Goal: Task Accomplishment & Management: Use online tool/utility

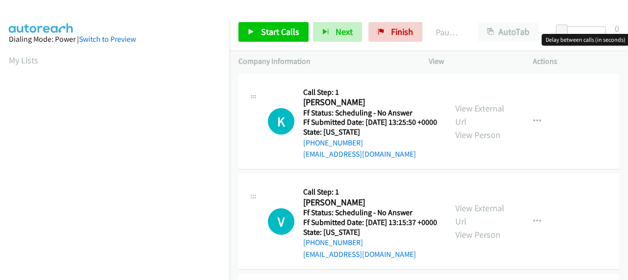
drag, startPoint x: 559, startPoint y: 37, endPoint x: 564, endPoint y: 28, distance: 9.7
click at [591, 29] on div at bounding box center [583, 33] width 63 height 15
drag, startPoint x: 564, startPoint y: 28, endPoint x: 617, endPoint y: 26, distance: 53.5
click at [617, 26] on div "Start Calls Pause Next Finish Paused AutoTab AutoTab 27" at bounding box center [429, 32] width 398 height 38
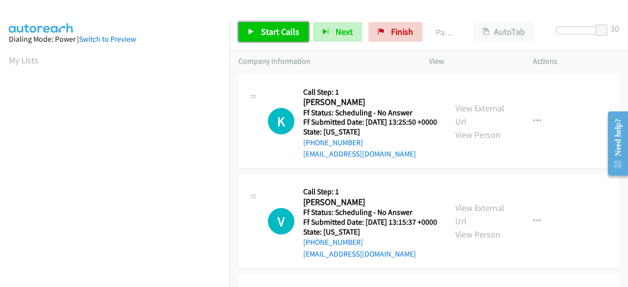
click at [281, 37] on span "Start Calls" at bounding box center [280, 31] width 38 height 11
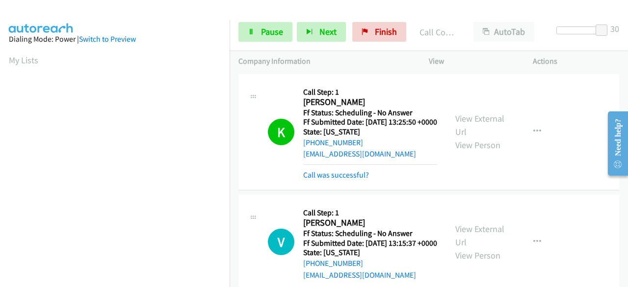
scroll to position [263, 0]
click at [533, 134] on icon "button" at bounding box center [537, 132] width 8 height 8
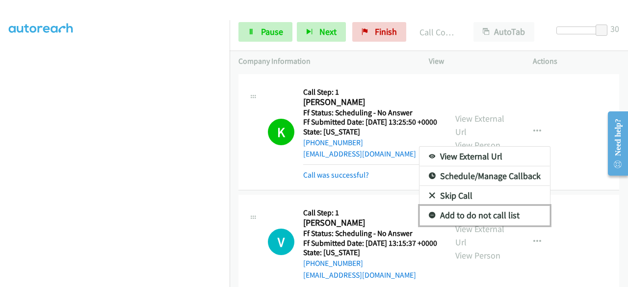
click at [471, 223] on link "Add to do not call list" at bounding box center [484, 216] width 130 height 20
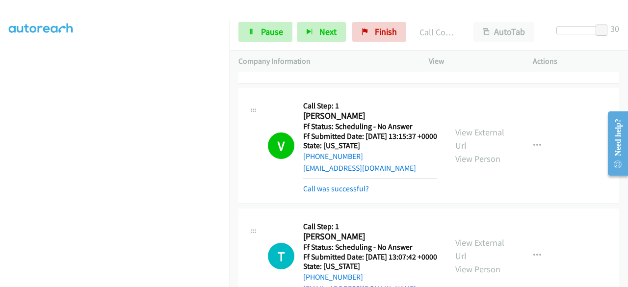
scroll to position [147, 0]
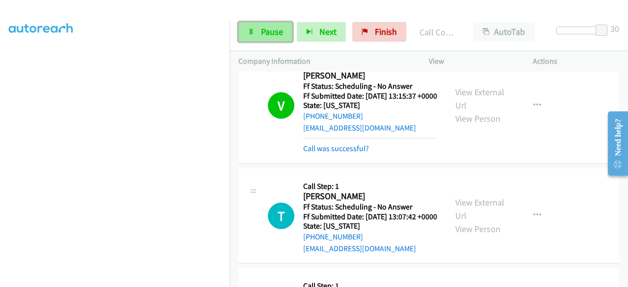
click at [264, 23] on link "Pause" at bounding box center [265, 32] width 54 height 20
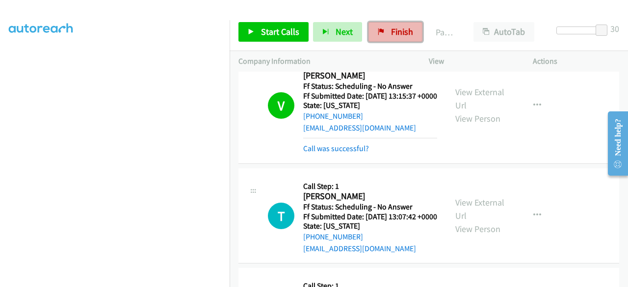
click at [381, 39] on link "Finish" at bounding box center [395, 32] width 54 height 20
